Goal: Task Accomplishment & Management: Use online tool/utility

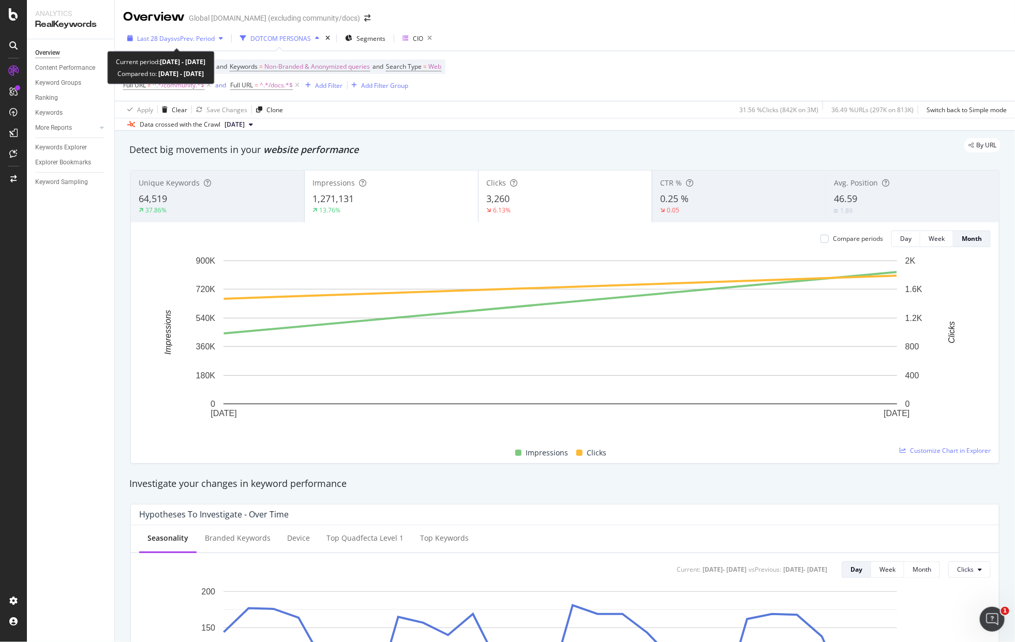
click at [175, 40] on span "vs Prev. Period" at bounding box center [194, 38] width 41 height 9
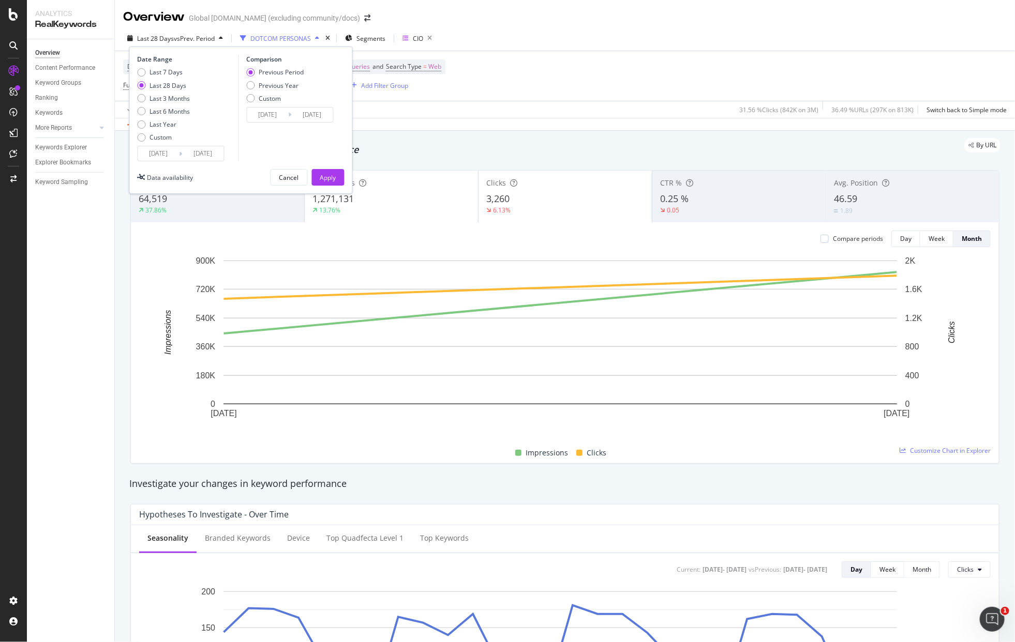
click at [167, 157] on input "[DATE]" at bounding box center [158, 153] width 41 height 14
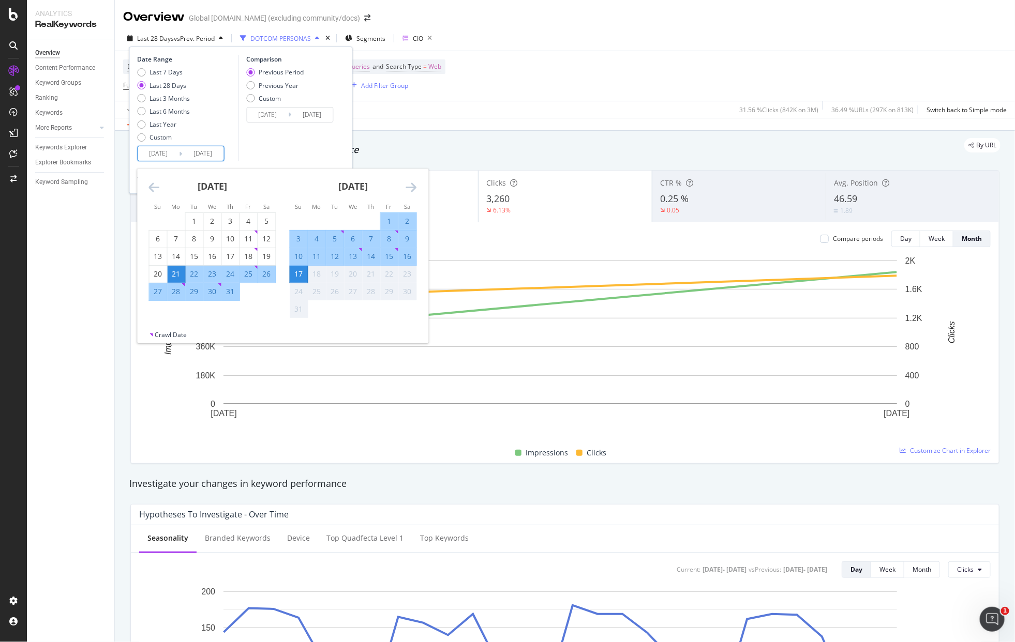
click at [157, 188] on icon "Move backward to switch to the previous month." at bounding box center [154, 187] width 11 height 12
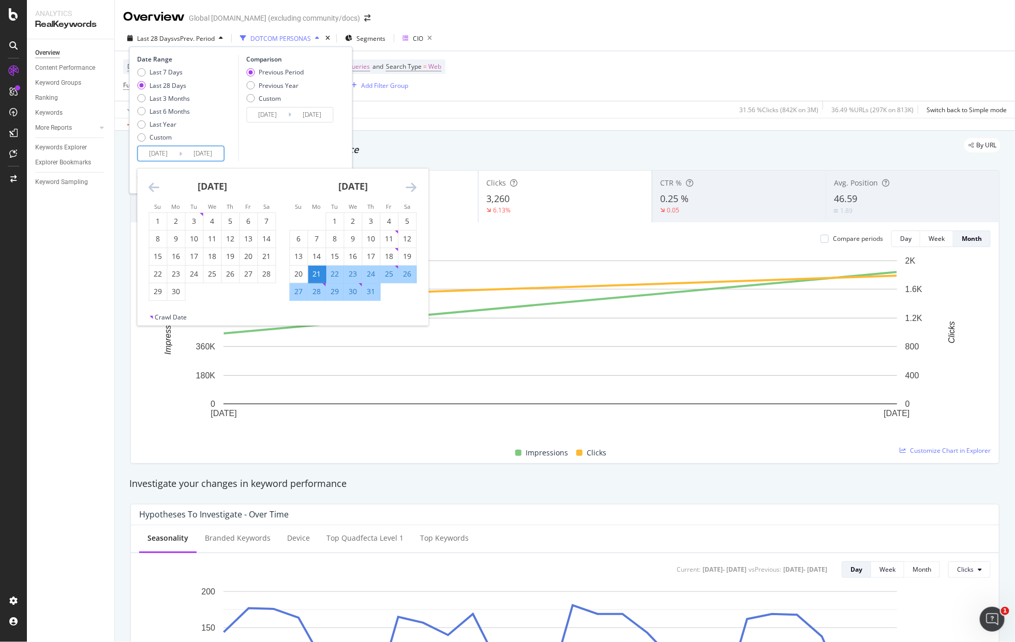
click at [153, 187] on icon "Move backward to switch to the previous month." at bounding box center [154, 187] width 11 height 12
click at [339, 220] on div "1" at bounding box center [335, 221] width 18 height 10
type input "[DATE]"
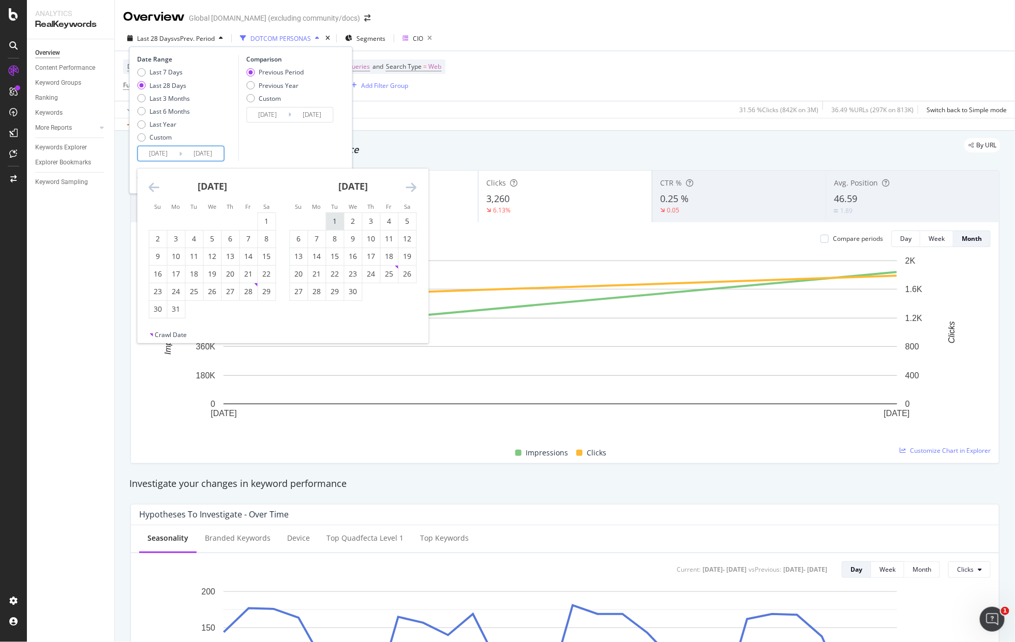
type input "[DATE]"
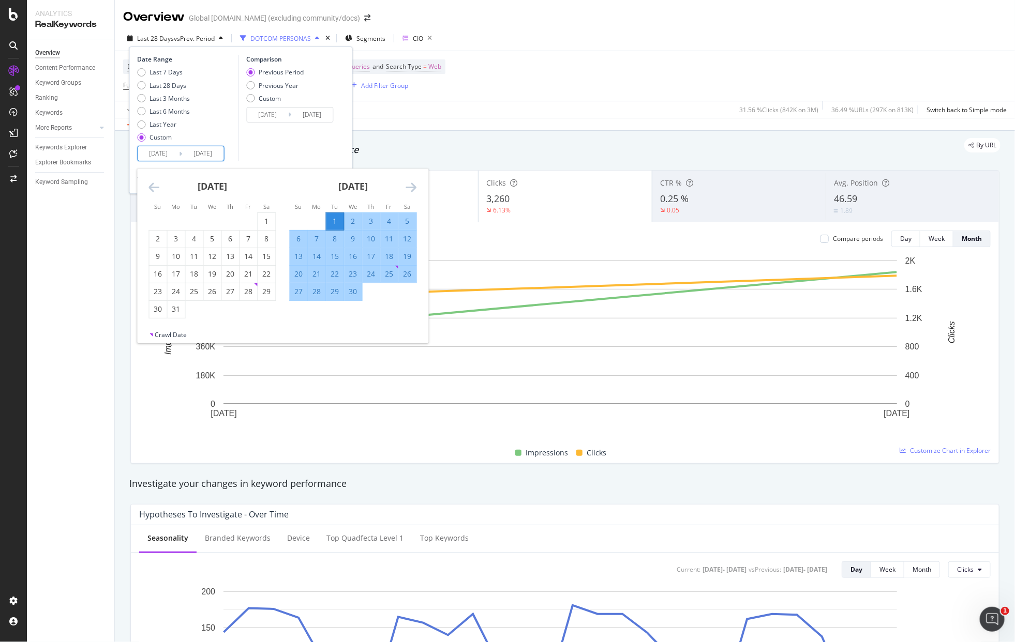
click at [412, 190] on icon "Move forward to switch to the next month." at bounding box center [411, 187] width 11 height 12
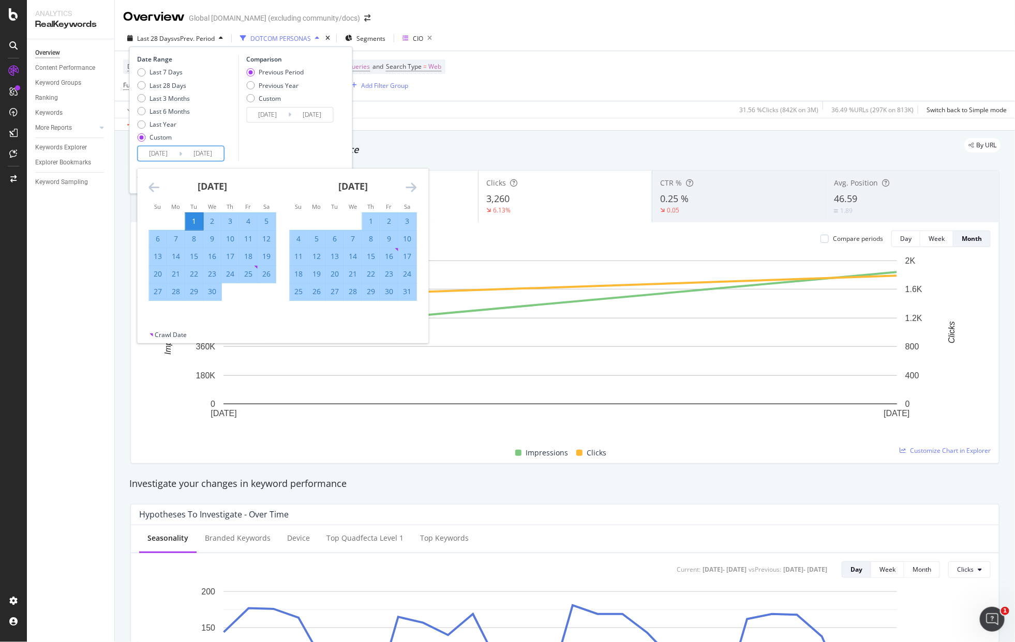
click at [412, 190] on icon "Move forward to switch to the next month." at bounding box center [411, 187] width 11 height 12
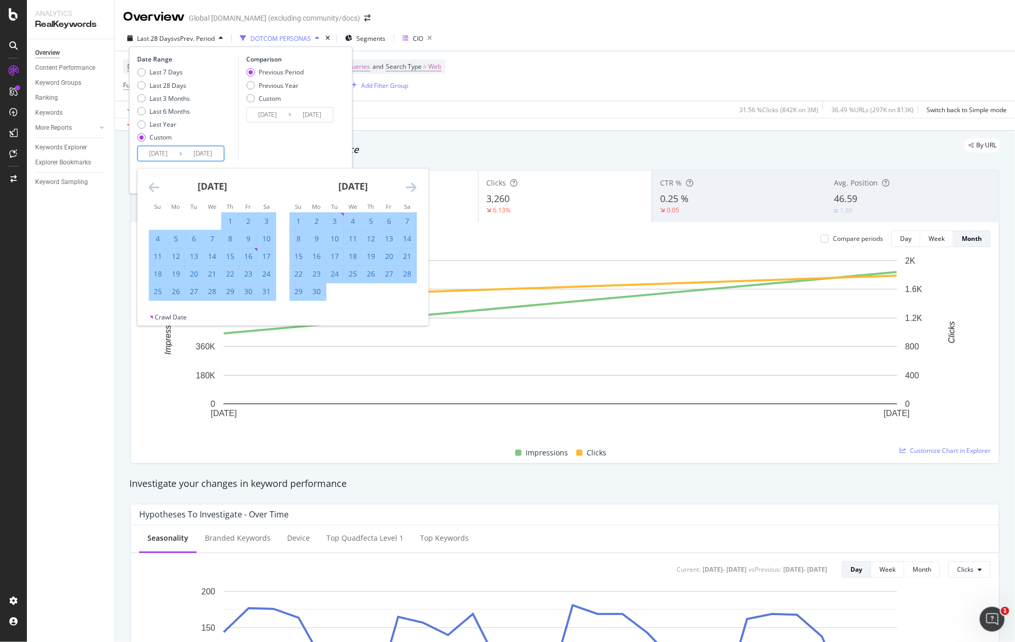
click at [313, 295] on div "30" at bounding box center [317, 291] width 18 height 10
type input "[DATE]"
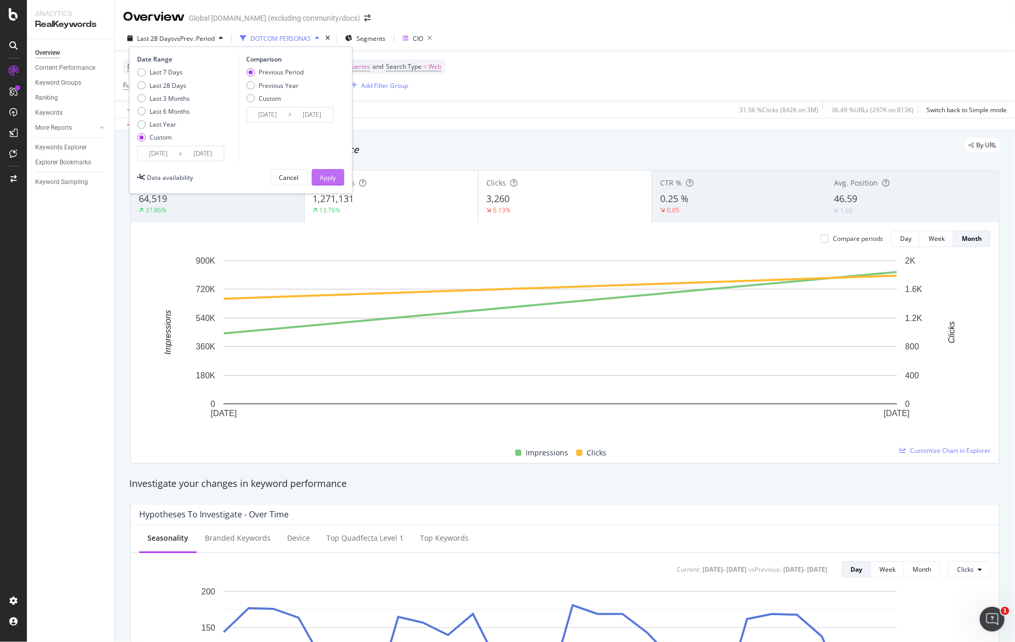
click at [325, 178] on div "Apply" at bounding box center [328, 177] width 16 height 9
